Goal: Task Accomplishment & Management: Manage account settings

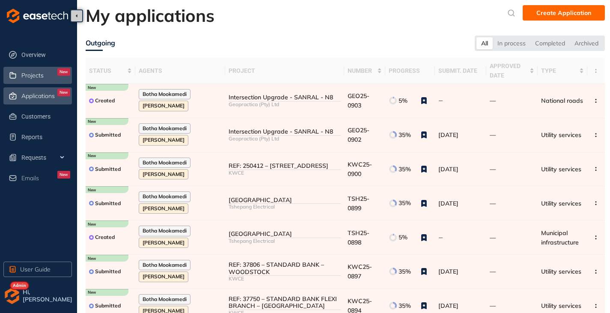
click at [46, 77] on div "Projects New" at bounding box center [45, 75] width 49 height 15
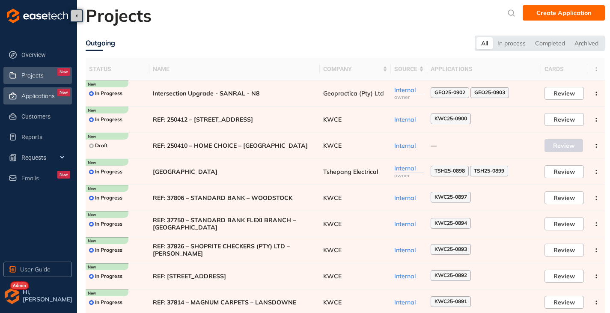
click at [38, 96] on span "Applications" at bounding box center [37, 96] width 33 height 7
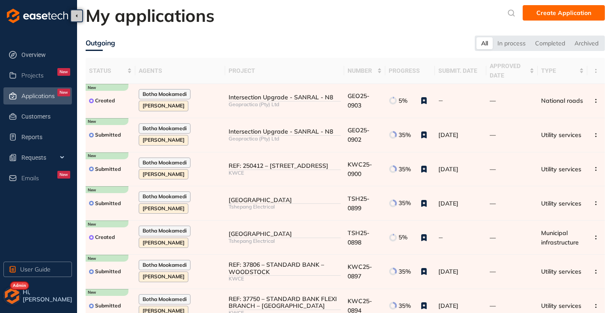
click at [10, 298] on img "button" at bounding box center [11, 295] width 17 height 17
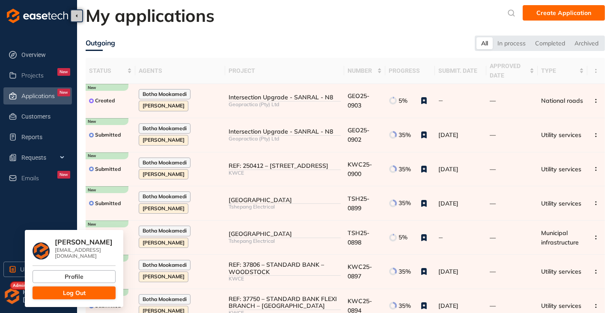
click at [49, 287] on button "Log Out" at bounding box center [74, 293] width 83 height 13
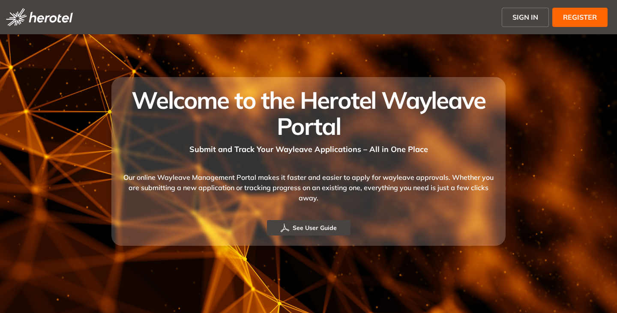
click at [526, 18] on span "SIGN IN" at bounding box center [525, 17] width 26 height 10
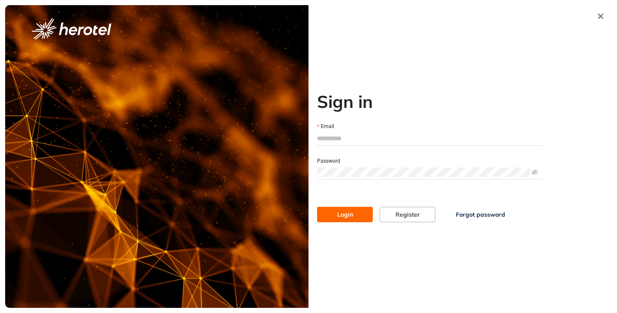
click at [349, 142] on input "Email" at bounding box center [429, 138] width 225 height 13
type input "**********"
click at [363, 167] on span at bounding box center [429, 172] width 225 height 13
click at [346, 212] on span "Login" at bounding box center [345, 214] width 16 height 9
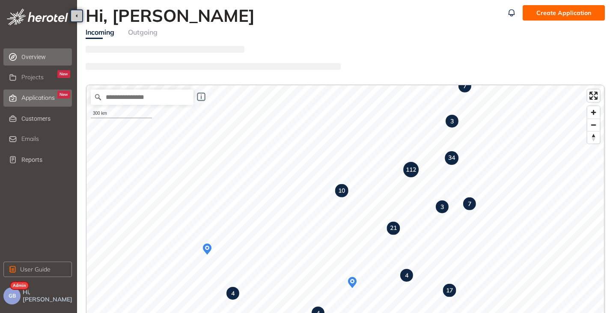
click at [38, 99] on span "Applications" at bounding box center [37, 97] width 33 height 7
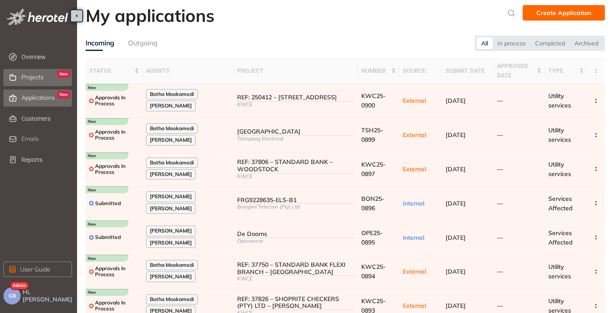
click at [39, 78] on span "Projects" at bounding box center [32, 77] width 22 height 7
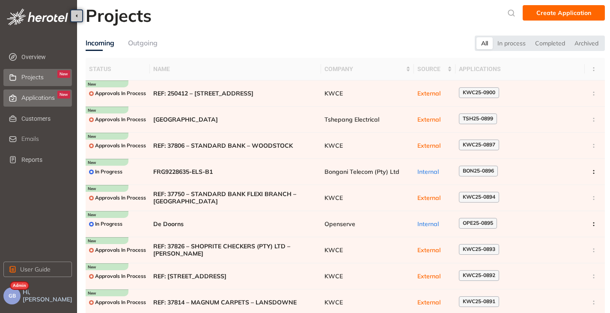
click at [38, 93] on div "Applications New" at bounding box center [45, 98] width 49 height 15
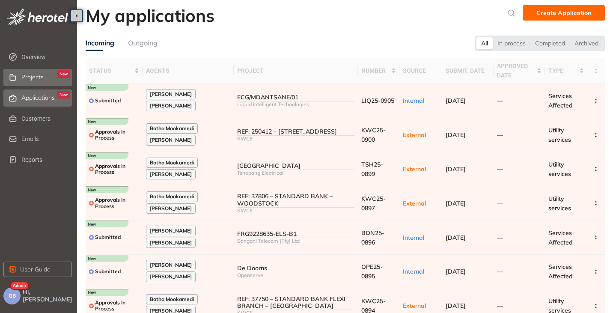
click at [35, 82] on div "Projects New" at bounding box center [45, 77] width 49 height 15
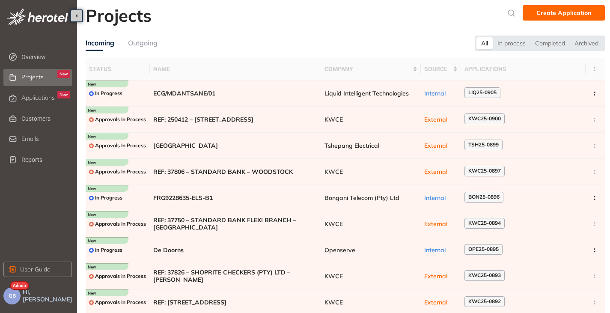
click at [20, 291] on div "GB" at bounding box center [11, 295] width 17 height 17
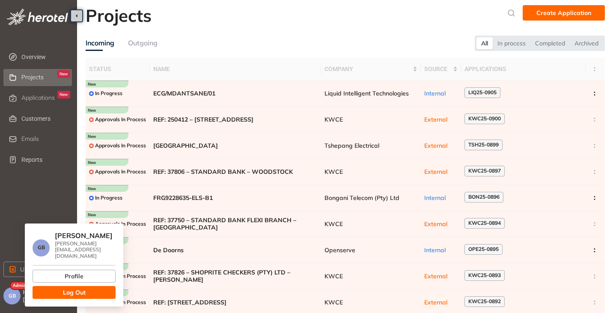
click at [158, 46] on div "Outgoing" at bounding box center [143, 43] width 30 height 11
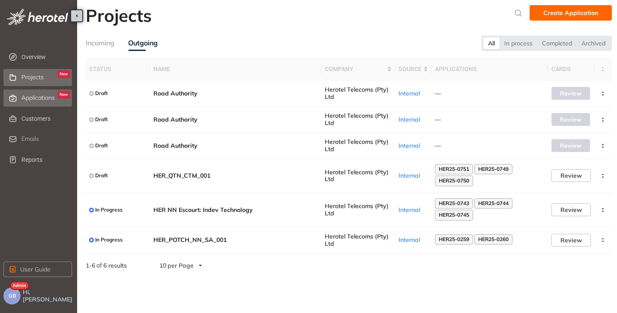
click at [38, 96] on span "Applications" at bounding box center [37, 97] width 33 height 7
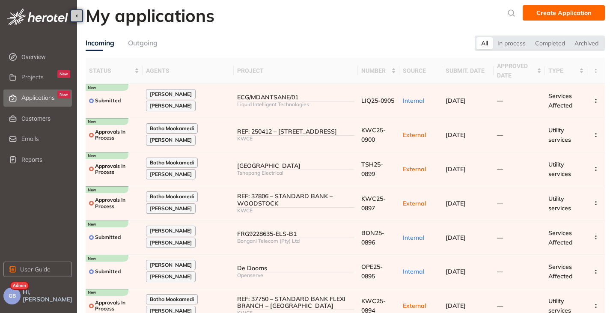
click at [146, 43] on div "Outgoing" at bounding box center [143, 43] width 30 height 11
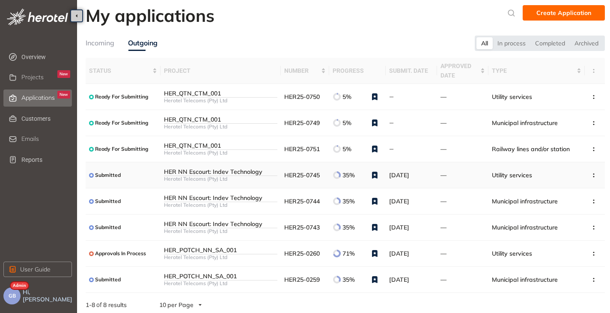
click at [233, 178] on div "Herotel Telecoms (Pty) Ltd" at bounding box center [220, 179] width 113 height 6
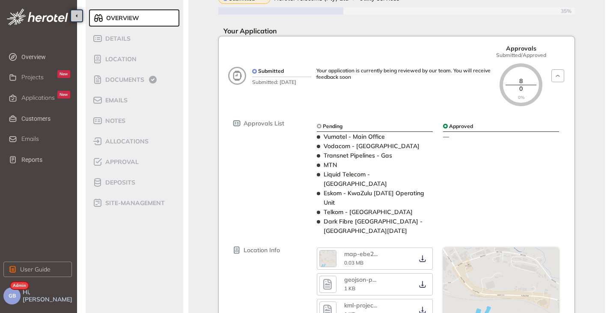
scroll to position [34, 0]
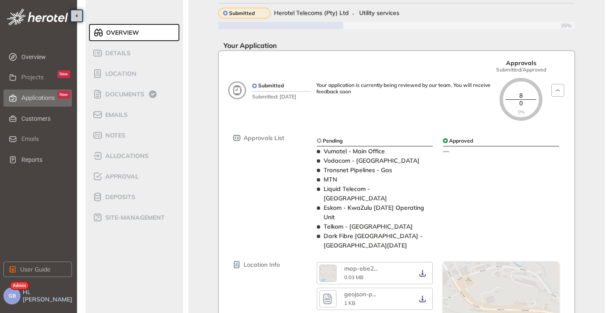
click at [42, 96] on span "Applications" at bounding box center [37, 97] width 33 height 7
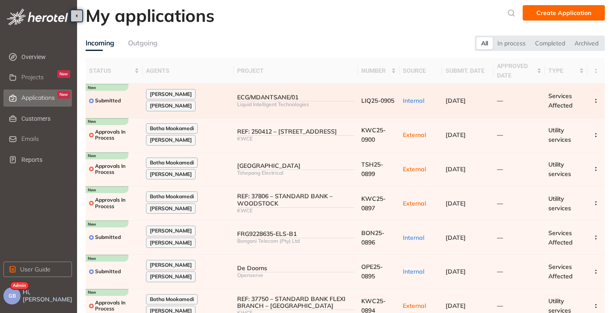
click at [275, 105] on div "Liquid Intelligent Technologies" at bounding box center [295, 105] width 117 height 6
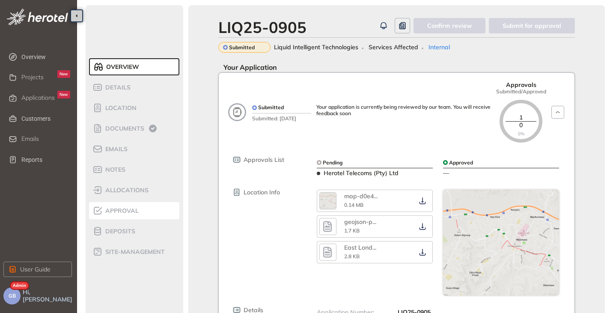
click at [124, 217] on li "Approval" at bounding box center [134, 210] width 90 height 17
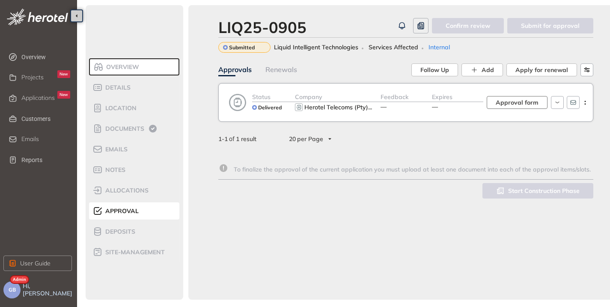
click at [529, 99] on span "Approval form" at bounding box center [517, 102] width 43 height 9
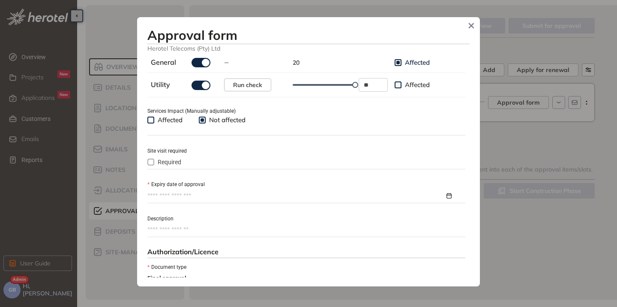
scroll to position [300, 0]
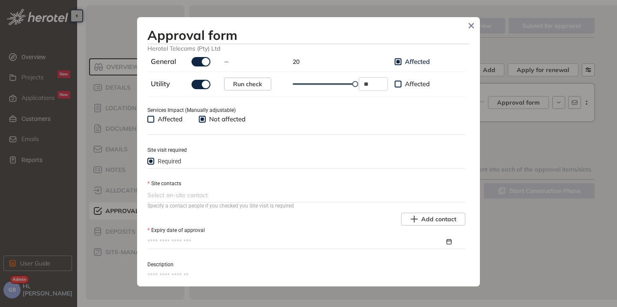
click at [214, 200] on div at bounding box center [305, 195] width 316 height 10
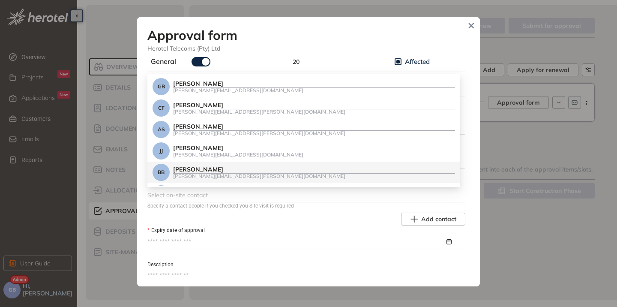
click at [210, 167] on div "Brandon Bornman" at bounding box center [314, 169] width 282 height 7
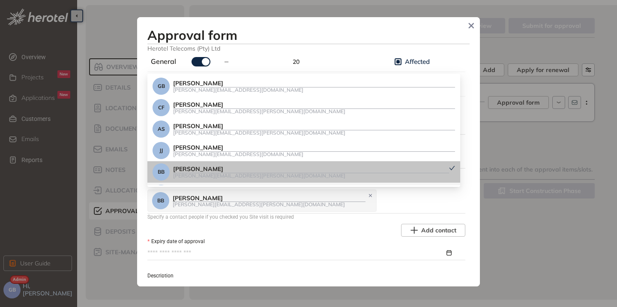
click at [344, 233] on div "Add contact" at bounding box center [306, 230] width 318 height 13
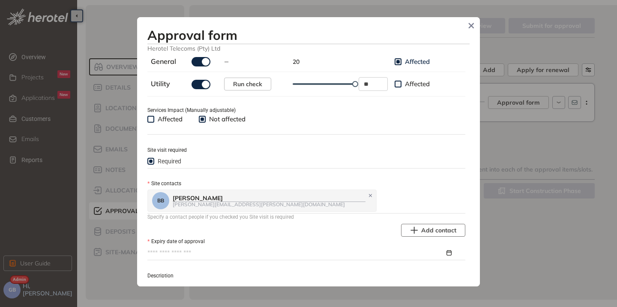
click at [421, 233] on span "Add contact" at bounding box center [438, 229] width 35 height 9
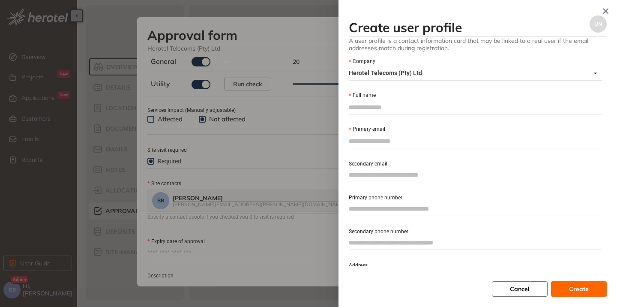
click at [507, 288] on button "Cancel" at bounding box center [520, 288] width 56 height 15
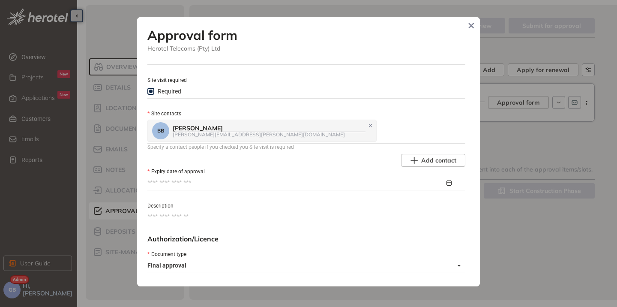
scroll to position [428, 0]
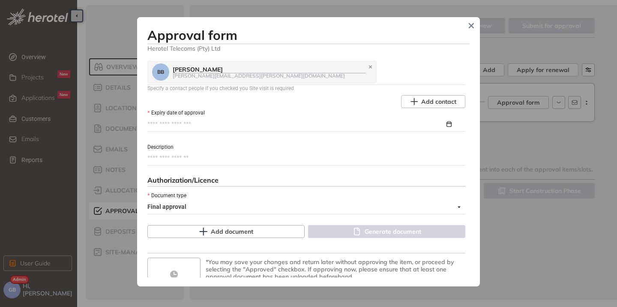
click at [167, 130] on div at bounding box center [306, 124] width 318 height 13
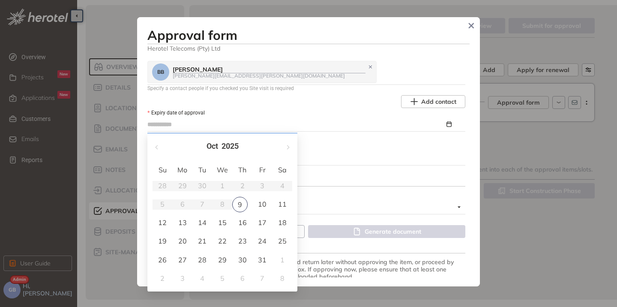
type input "**********"
click at [240, 206] on div "9" at bounding box center [239, 204] width 15 height 15
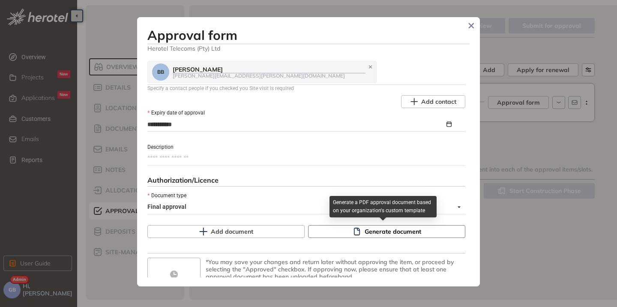
click at [353, 228] on icon "button" at bounding box center [356, 231] width 6 height 8
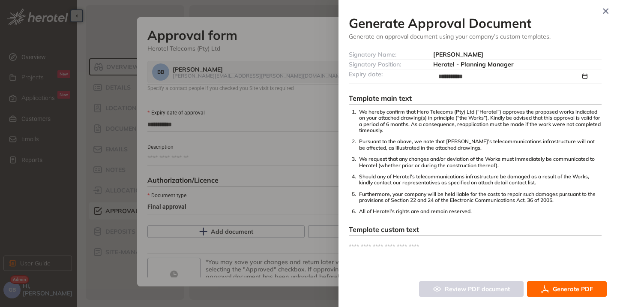
scroll to position [90, 0]
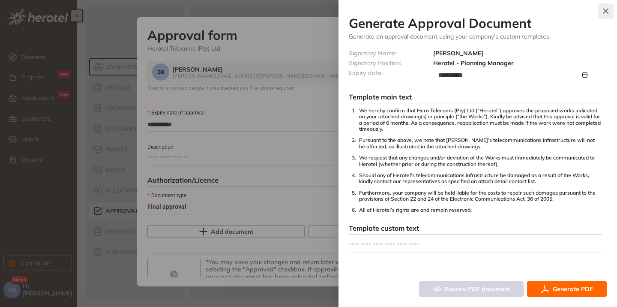
click at [603, 12] on icon "button" at bounding box center [605, 11] width 9 height 6
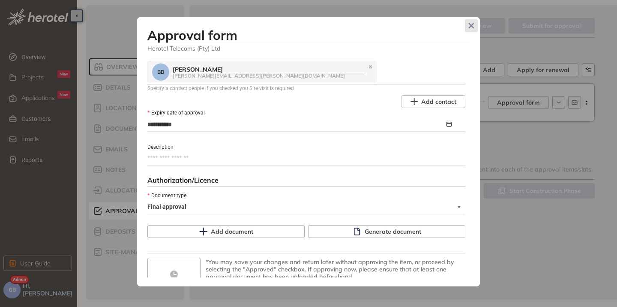
click at [465, 23] on span "Close" at bounding box center [471, 25] width 13 height 13
type textarea "**********"
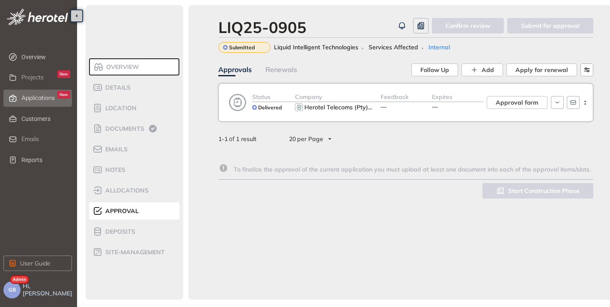
click at [43, 96] on span "Applications" at bounding box center [37, 97] width 33 height 7
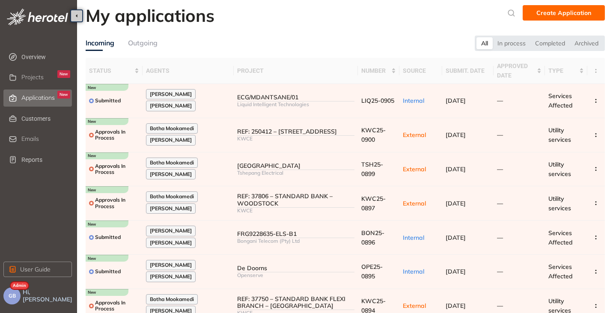
click at [149, 46] on div "Outgoing" at bounding box center [143, 43] width 30 height 11
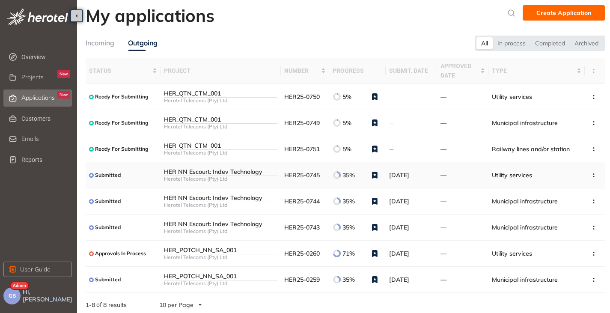
click at [214, 178] on div "Herotel Telecoms (Pty) Ltd" at bounding box center [220, 179] width 113 height 6
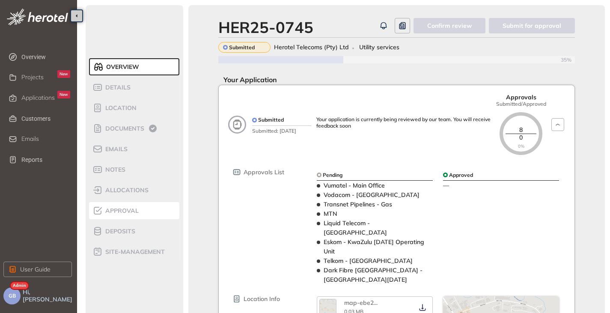
click at [125, 216] on li "Approval" at bounding box center [134, 210] width 90 height 17
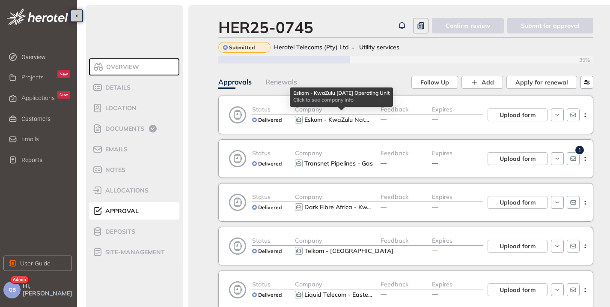
click at [339, 115] on button "Eskom - KwaZulu Nat ..." at bounding box center [339, 119] width 71 height 10
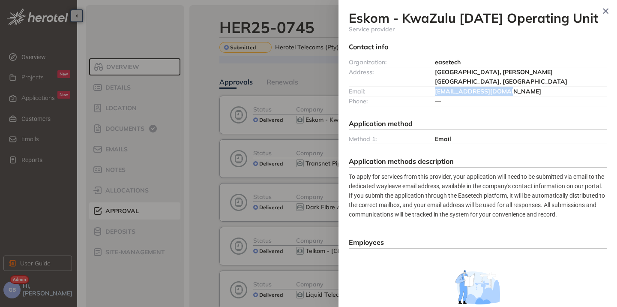
drag, startPoint x: 502, startPoint y: 82, endPoint x: 418, endPoint y: 84, distance: 84.4
click at [418, 87] on div "Email: kznou-l&r@eskom.co.za" at bounding box center [478, 92] width 258 height 10
click at [478, 105] on div "Eskom - KwaZulu Natal Operating Unit Service provider Contact info Organization…" at bounding box center [478, 153] width 258 height 286
click at [604, 9] on icon "button" at bounding box center [605, 11] width 9 height 6
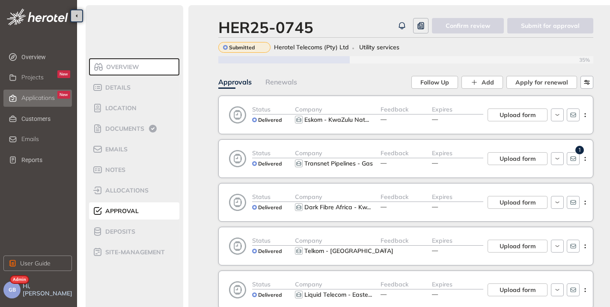
click at [26, 102] on div "Applications New" at bounding box center [45, 98] width 49 height 15
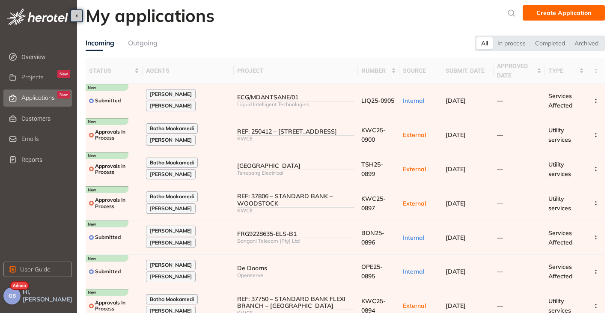
click at [11, 298] on span "GB" at bounding box center [12, 296] width 7 height 6
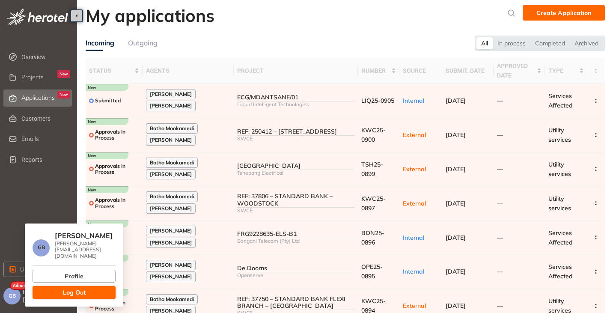
click at [61, 287] on button "Log Out" at bounding box center [74, 292] width 83 height 13
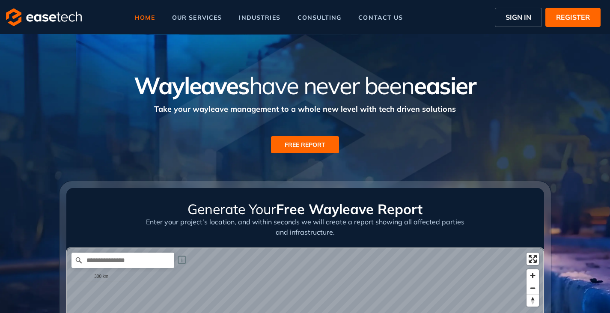
click at [515, 20] on span "SIGN IN" at bounding box center [519, 17] width 26 height 10
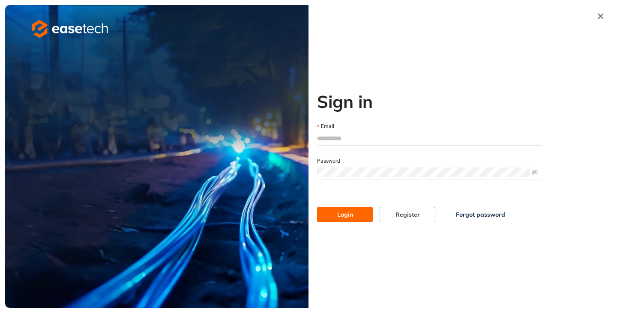
click at [344, 139] on input "Email" at bounding box center [429, 138] width 225 height 13
type input "**********"
click at [349, 215] on span "Login" at bounding box center [345, 214] width 16 height 9
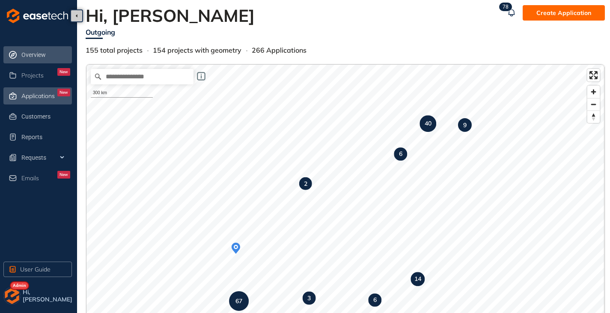
click at [37, 100] on div "Applications New" at bounding box center [45, 96] width 49 height 15
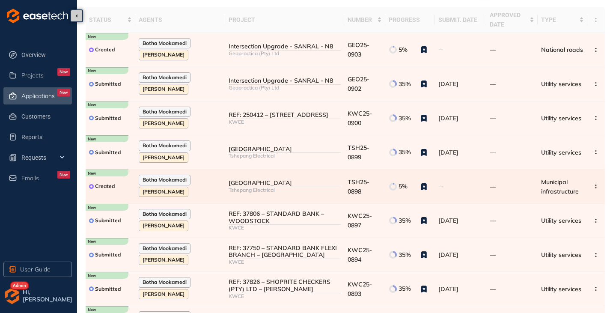
scroll to position [137, 0]
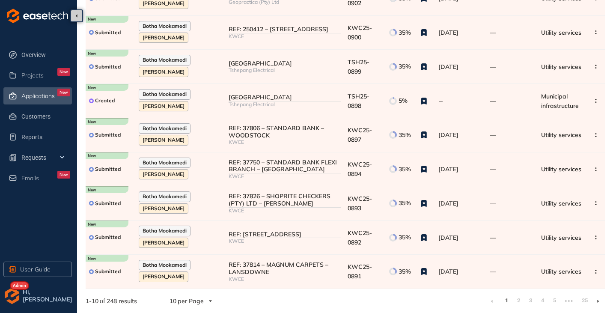
drag, startPoint x: 599, startPoint y: 302, endPoint x: 593, endPoint y: 299, distance: 6.3
click at [599, 302] on icon at bounding box center [599, 301] width 2 height 4
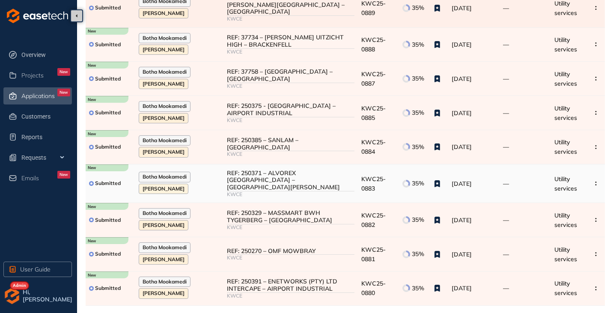
scroll to position [137, 0]
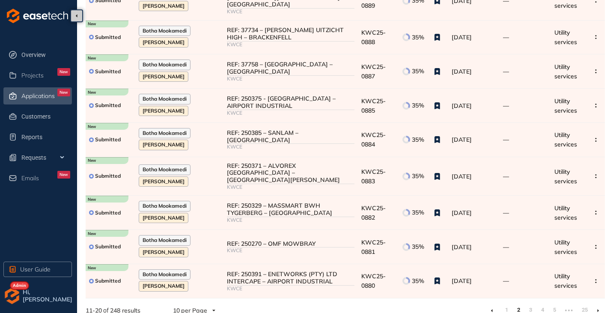
click at [597, 304] on li at bounding box center [599, 311] width 14 height 14
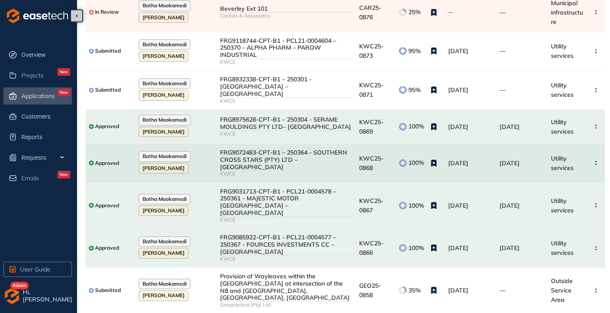
scroll to position [160, 0]
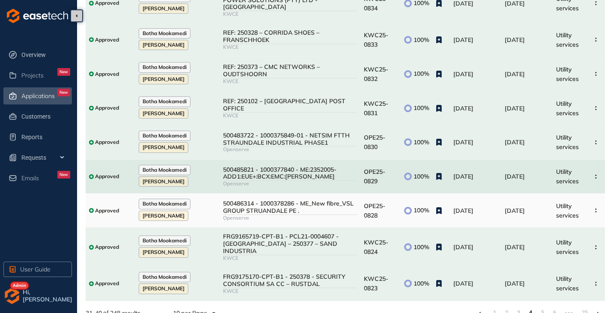
scroll to position [146, 0]
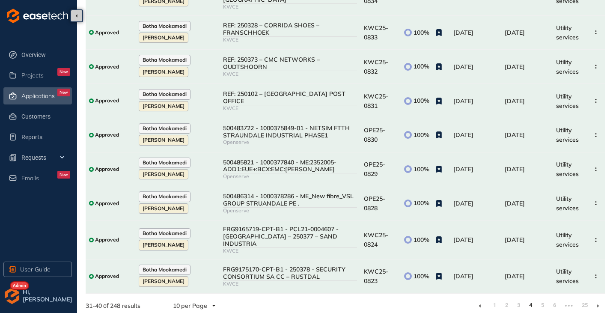
click at [598, 304] on icon at bounding box center [599, 306] width 2 height 4
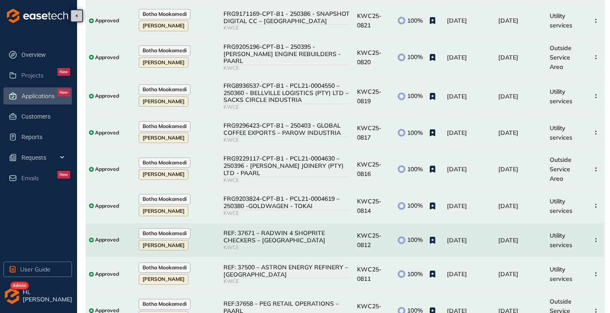
scroll to position [161, 0]
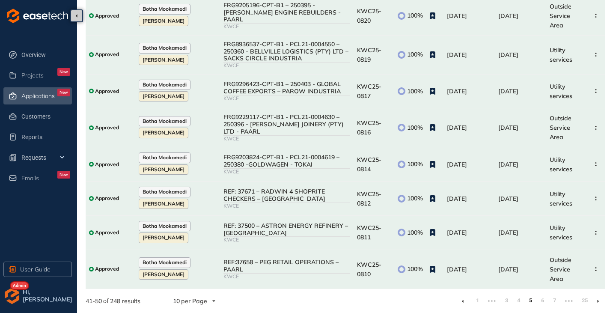
click at [598, 302] on icon at bounding box center [599, 301] width 2 height 4
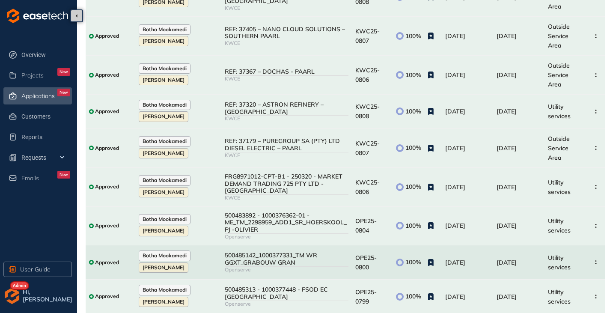
scroll to position [146, 0]
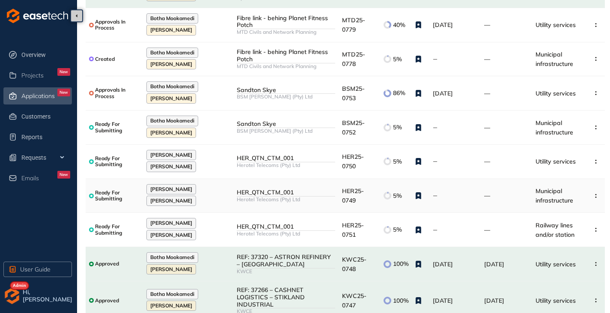
scroll to position [137, 0]
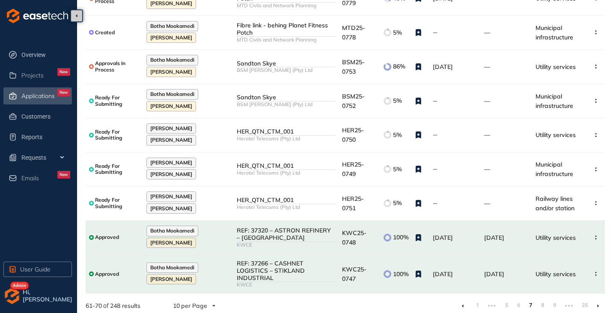
click at [598, 305] on icon at bounding box center [599, 306] width 2 height 3
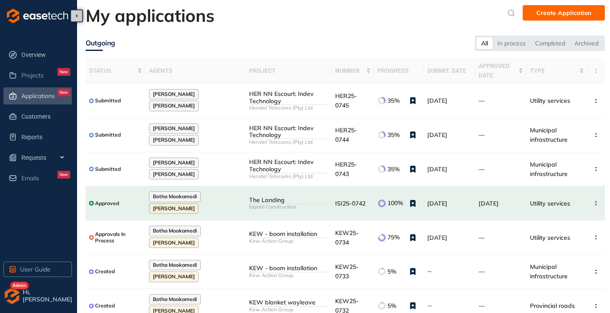
click at [10, 299] on img "button" at bounding box center [11, 295] width 17 height 17
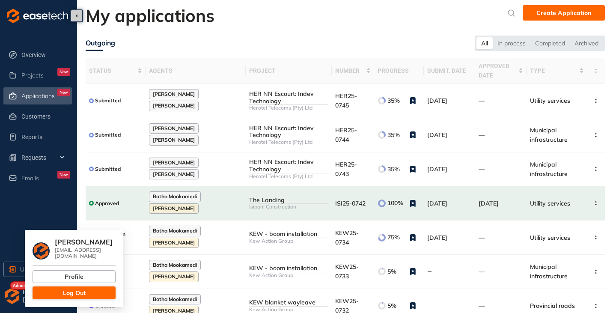
click at [72, 287] on button "Log Out" at bounding box center [74, 293] width 83 height 13
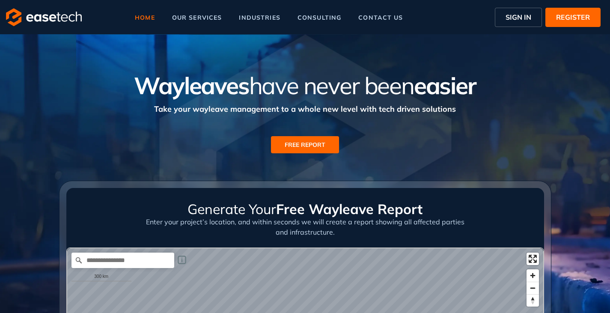
click at [520, 16] on span "SIGN IN" at bounding box center [519, 17] width 26 height 10
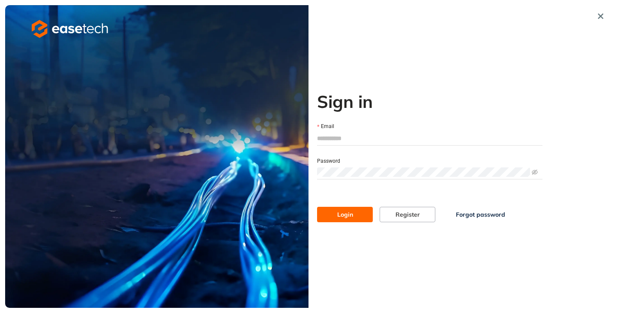
click at [334, 138] on input "Email" at bounding box center [429, 138] width 225 height 13
type input "**********"
click at [329, 211] on button "Login" at bounding box center [345, 214] width 56 height 15
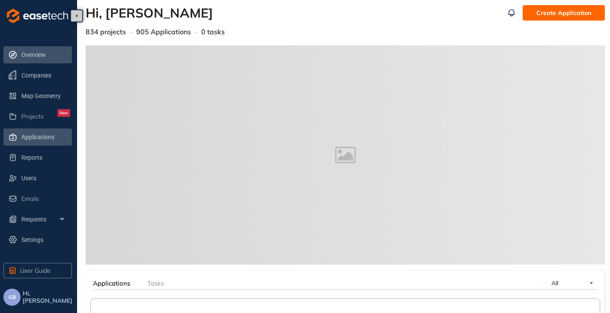
click at [42, 137] on span "Applications" at bounding box center [45, 137] width 49 height 17
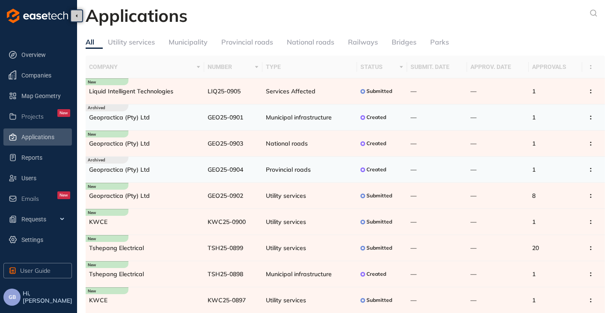
click at [170, 44] on div "Municipality" at bounding box center [188, 42] width 39 height 11
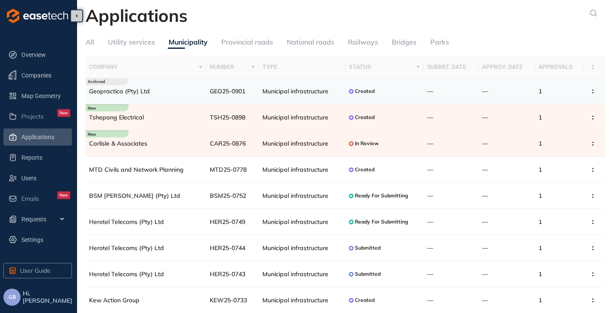
click at [252, 42] on div "Provincial roads" at bounding box center [247, 42] width 52 height 11
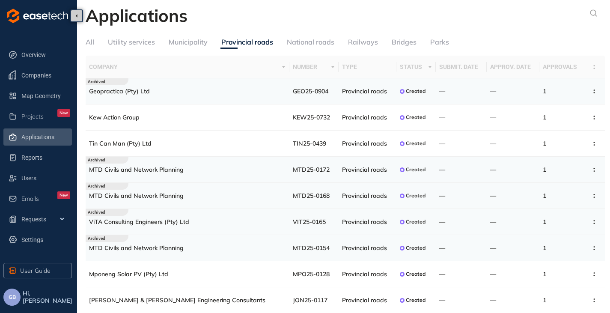
click at [307, 41] on div "National roads" at bounding box center [311, 42] width 48 height 11
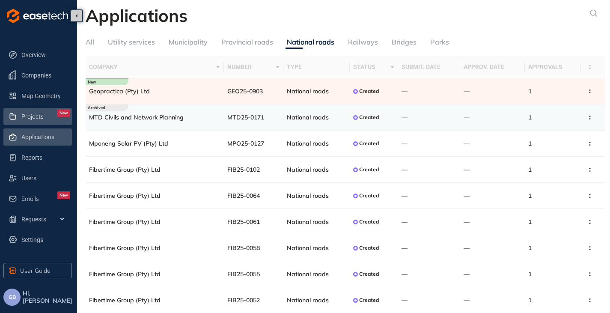
click at [33, 117] on span "Projects" at bounding box center [32, 116] width 22 height 7
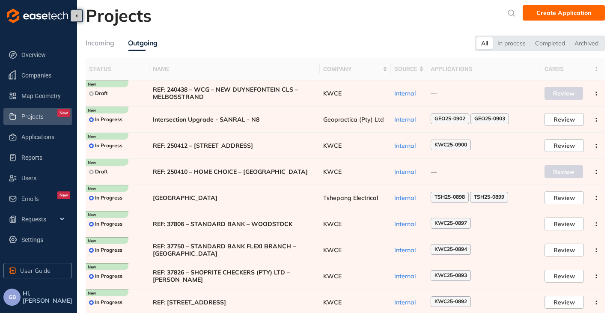
click at [97, 43] on div "Incoming" at bounding box center [100, 43] width 29 height 11
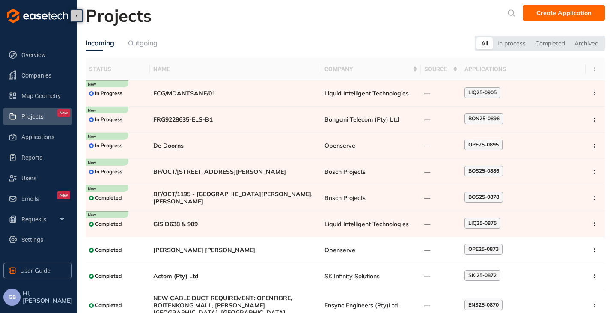
click at [35, 117] on span "Projects" at bounding box center [32, 116] width 22 height 7
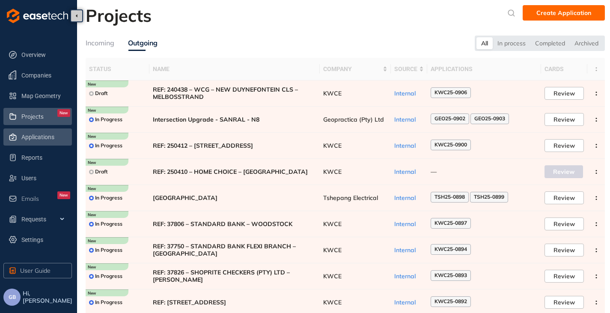
click at [33, 138] on span "Applications" at bounding box center [45, 137] width 49 height 17
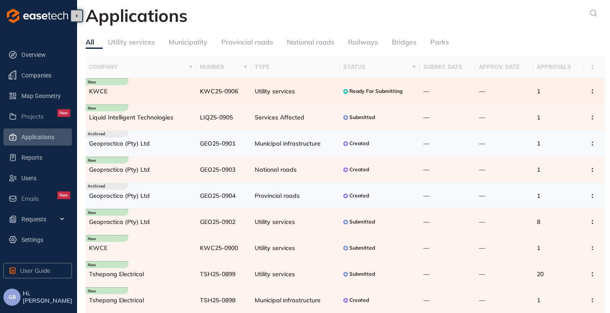
click at [293, 99] on td "Utility services" at bounding box center [295, 91] width 89 height 26
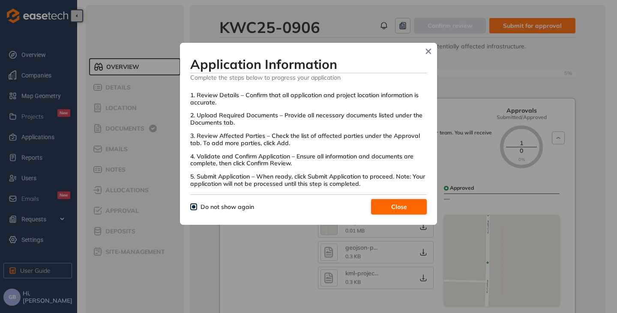
click at [384, 204] on button "Close" at bounding box center [399, 206] width 56 height 15
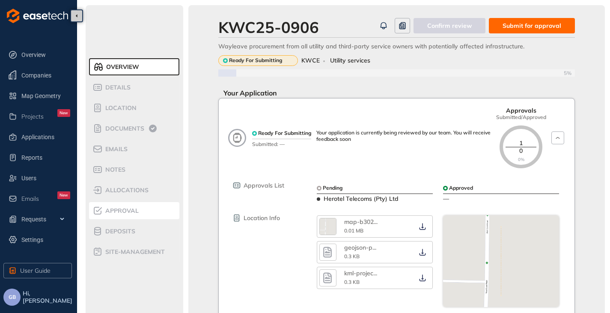
click at [117, 209] on span "Approval" at bounding box center [121, 210] width 36 height 7
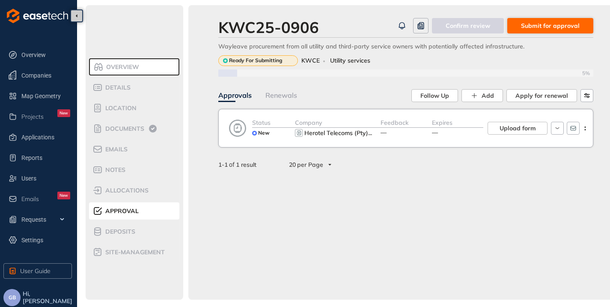
click at [543, 23] on span "Submit for approval" at bounding box center [550, 25] width 59 height 9
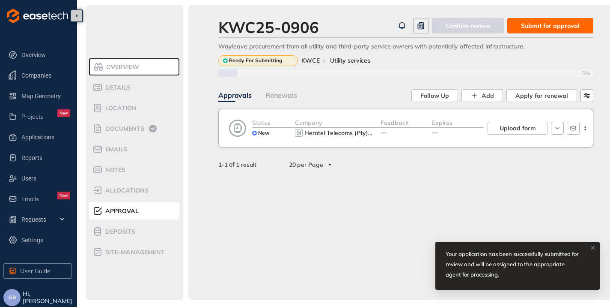
click at [7, 295] on button "GB" at bounding box center [11, 297] width 17 height 17
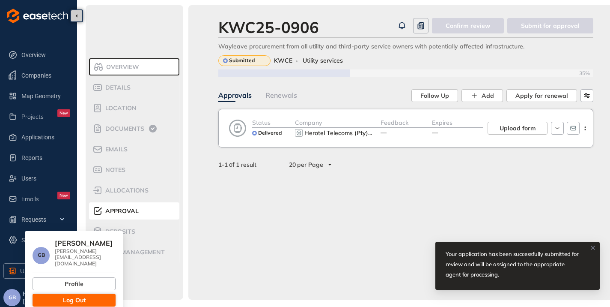
click at [52, 293] on button "Log Out" at bounding box center [74, 299] width 83 height 13
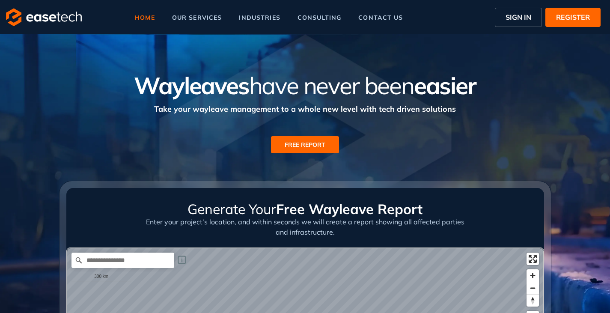
click at [518, 16] on span "SIGN IN" at bounding box center [519, 17] width 26 height 10
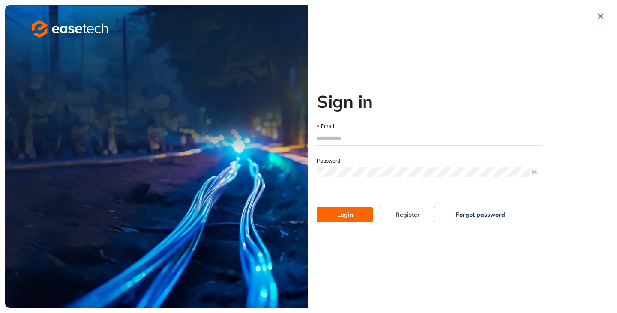
click at [322, 140] on input "Email" at bounding box center [429, 138] width 225 height 13
type input "**********"
click at [353, 212] on button "Login" at bounding box center [345, 214] width 56 height 15
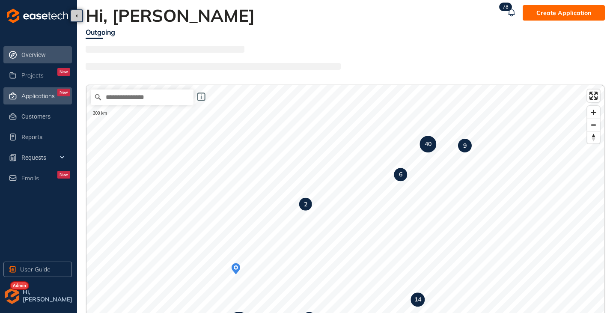
click at [36, 97] on span "Applications" at bounding box center [37, 96] width 33 height 7
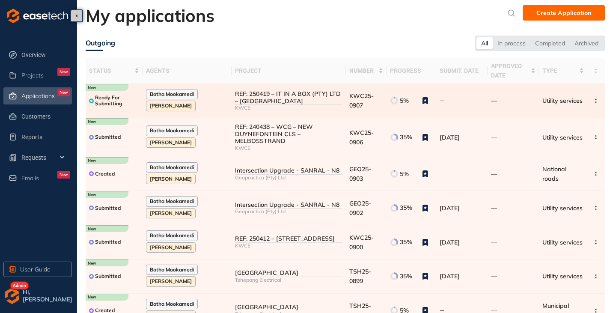
click at [288, 104] on div "REF: 250419 – IT IN A BOX (PTY) LTD – [GEOGRAPHIC_DATA]" at bounding box center [289, 97] width 108 height 15
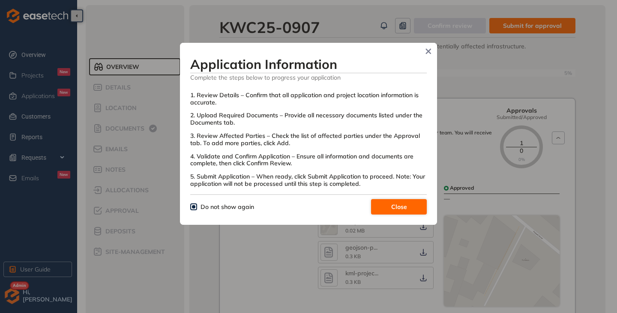
click at [401, 207] on span "Close" at bounding box center [399, 206] width 16 height 9
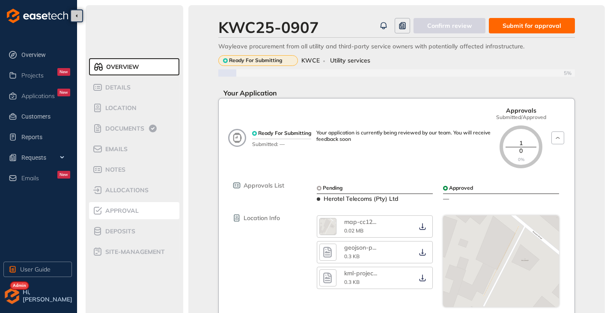
click at [129, 211] on span "Approval" at bounding box center [121, 210] width 36 height 7
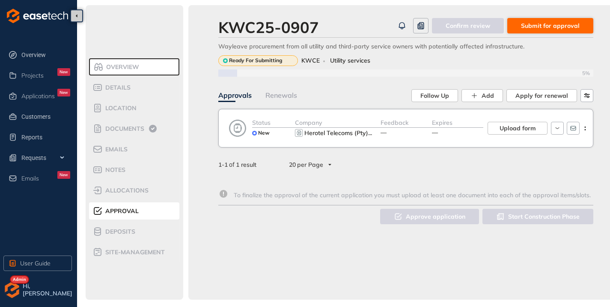
click at [547, 24] on span "Submit for approval" at bounding box center [550, 25] width 59 height 9
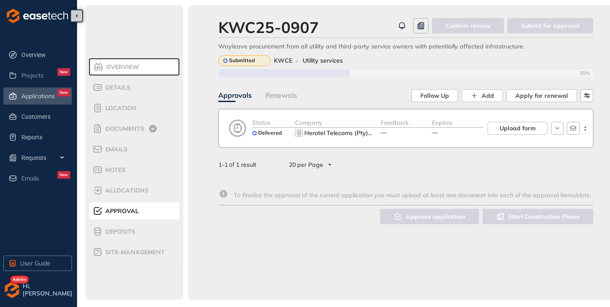
click at [29, 94] on span "Applications" at bounding box center [37, 96] width 33 height 7
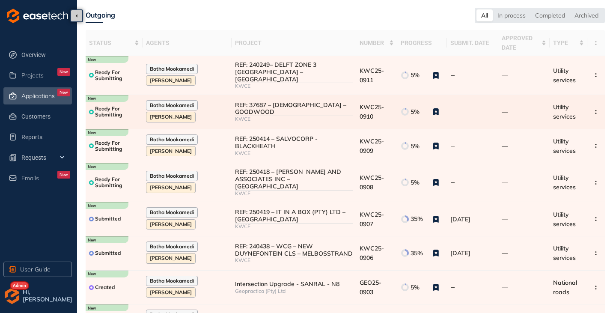
scroll to position [43, 0]
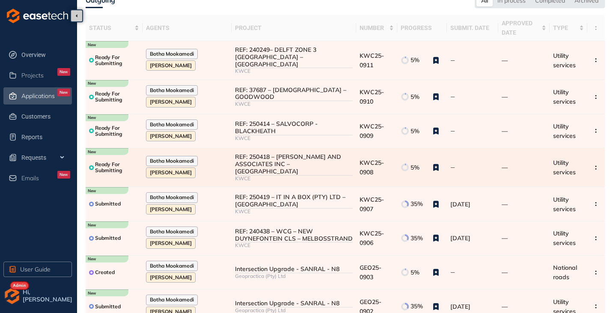
click at [303, 155] on div "REF: 250418 – [PERSON_NAME] AND ASSOCIATES INC – [GEOGRAPHIC_DATA]" at bounding box center [294, 163] width 118 height 21
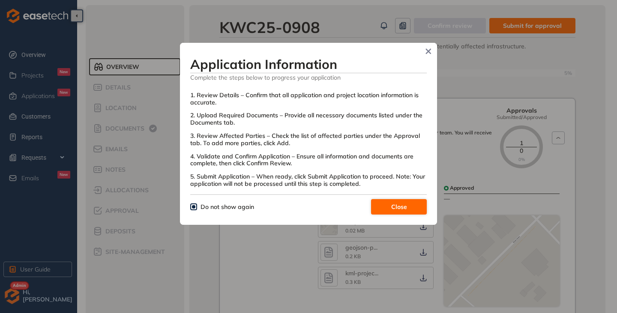
click at [386, 205] on button "Close" at bounding box center [399, 206] width 56 height 15
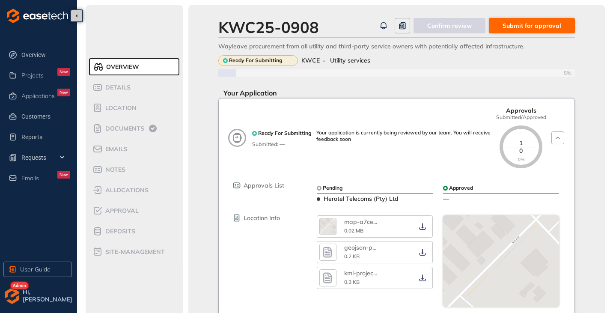
click at [539, 24] on span "Submit for approval" at bounding box center [532, 25] width 59 height 9
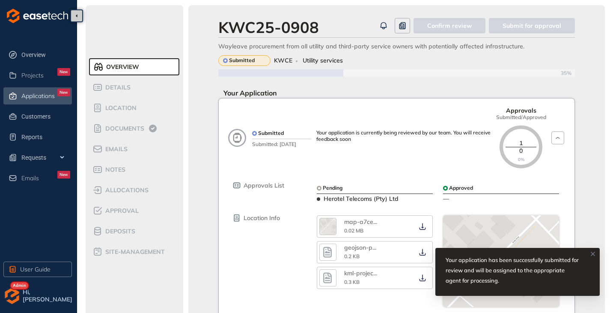
click at [31, 101] on div "Applications New" at bounding box center [45, 96] width 49 height 15
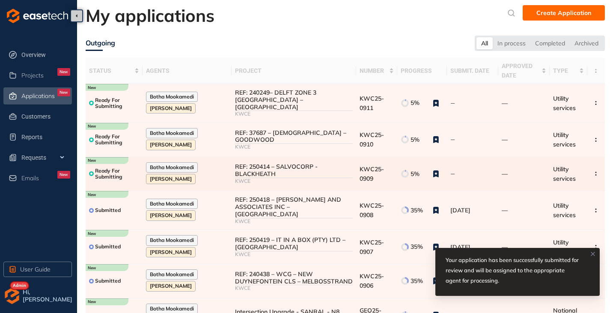
click at [305, 169] on div "REF: 250414 – SALVOCORP - BLACKHEATH" at bounding box center [294, 170] width 118 height 15
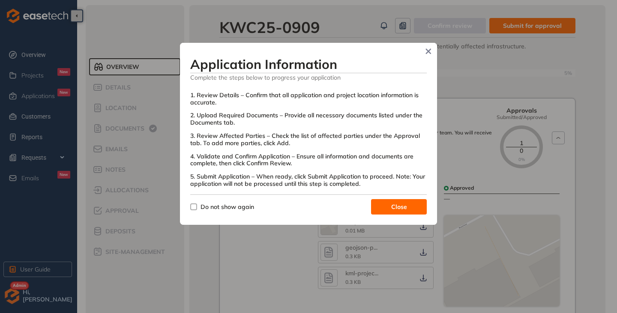
click at [197, 207] on span "Do not show again" at bounding box center [227, 206] width 60 height 9
click at [401, 204] on span "Close" at bounding box center [399, 206] width 16 height 9
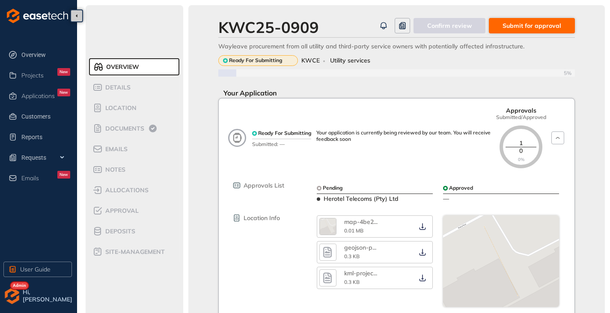
click at [534, 26] on span "Submit for approval" at bounding box center [532, 25] width 59 height 9
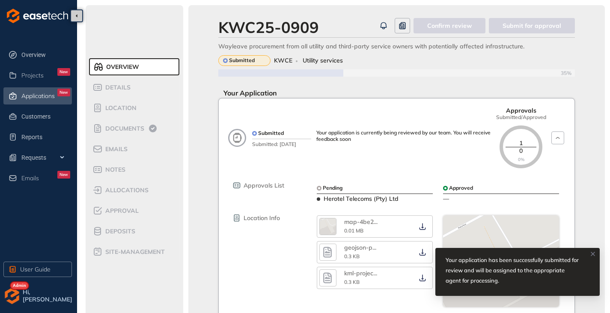
click at [47, 96] on span "Applications" at bounding box center [37, 96] width 33 height 7
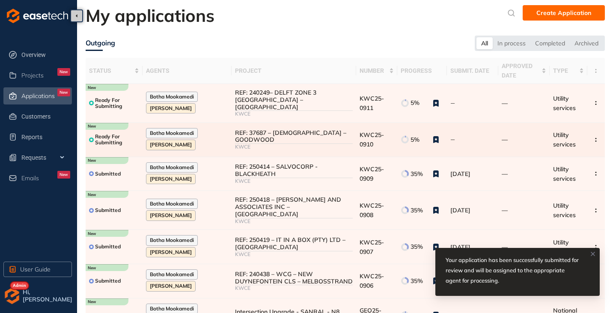
click at [293, 144] on div "KWCE" at bounding box center [294, 147] width 118 height 6
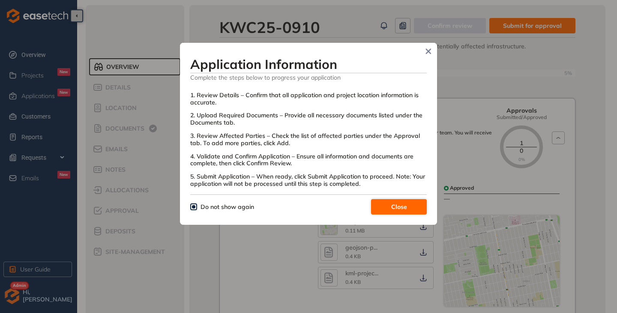
click at [401, 201] on button "Close" at bounding box center [399, 206] width 56 height 15
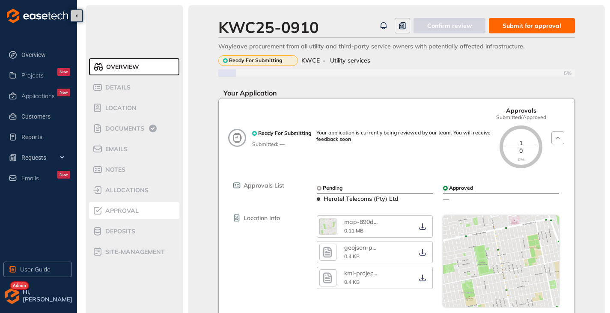
click at [127, 213] on span "Approval" at bounding box center [121, 210] width 36 height 7
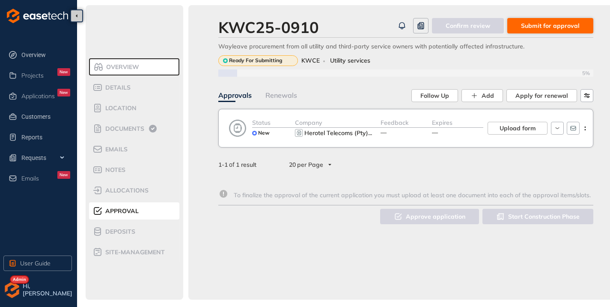
click at [550, 24] on span "Submit for approval" at bounding box center [550, 25] width 59 height 9
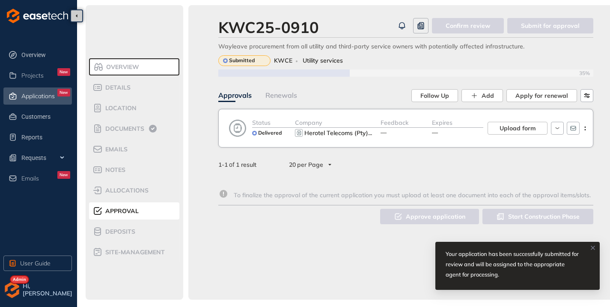
click at [31, 91] on div "Applications New" at bounding box center [45, 96] width 49 height 15
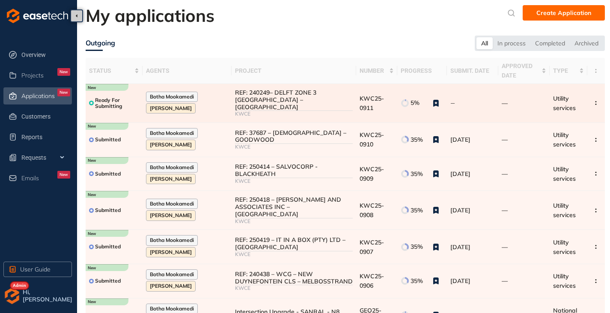
click at [313, 111] on div "KWCE" at bounding box center [294, 114] width 118 height 6
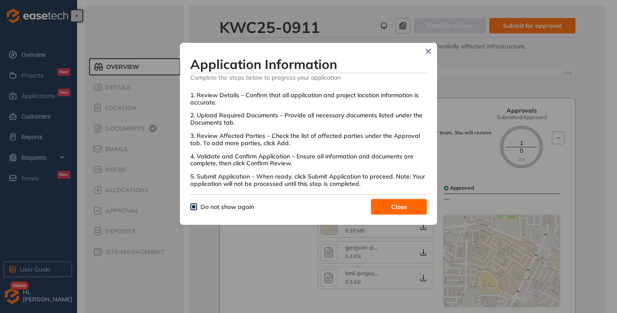
click at [400, 207] on span "Close" at bounding box center [399, 206] width 16 height 9
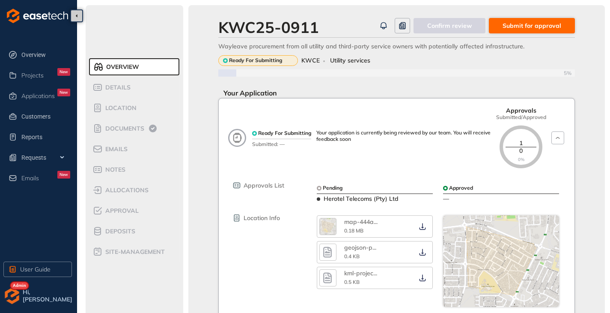
click at [534, 25] on span "Submit for approval" at bounding box center [532, 25] width 59 height 9
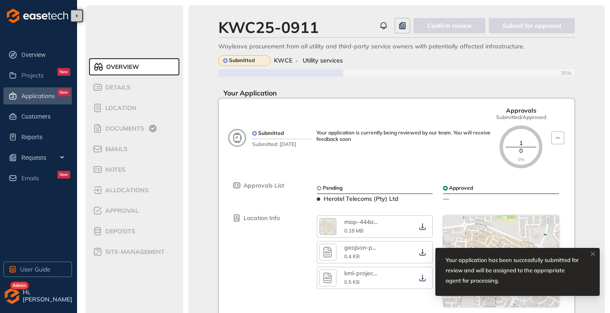
click at [48, 100] on div "Applications New" at bounding box center [45, 96] width 49 height 15
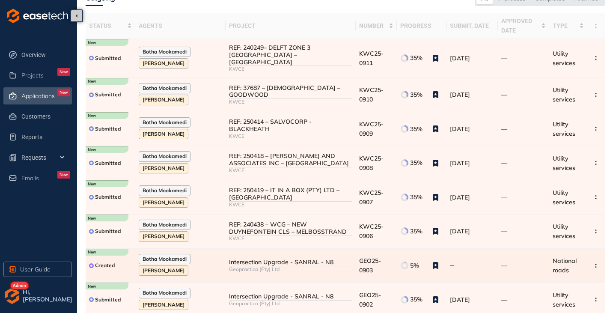
scroll to position [8, 0]
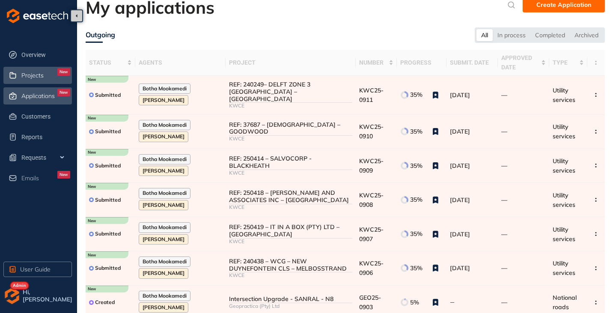
click at [40, 75] on span "Projects" at bounding box center [32, 75] width 22 height 7
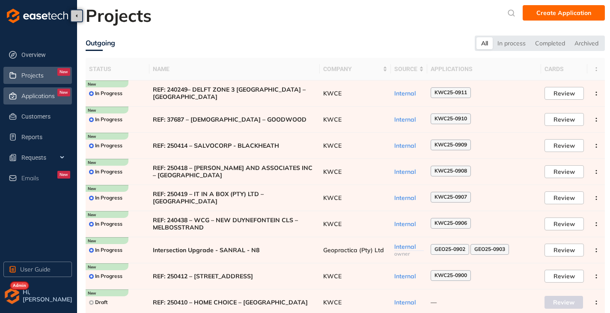
click at [37, 100] on div "Applications New" at bounding box center [45, 96] width 49 height 15
